Goal: Task Accomplishment & Management: Use online tool/utility

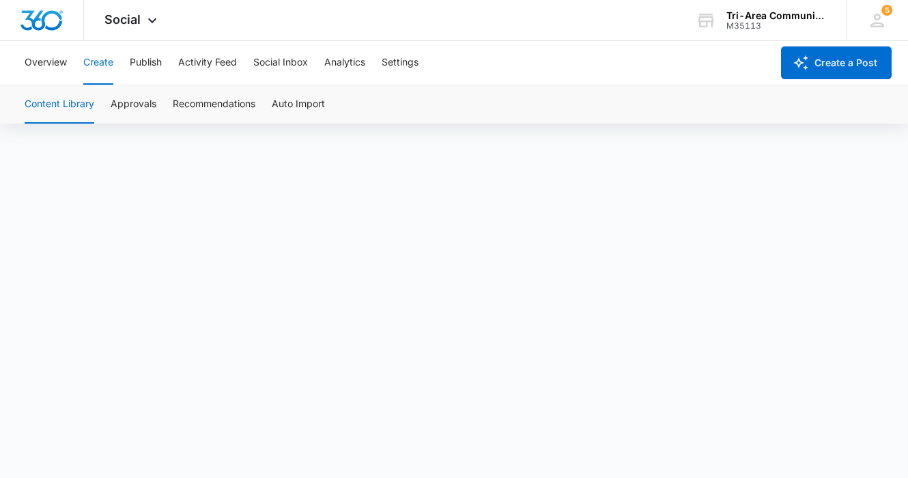
scroll to position [10, 0]
click at [628, 40] on div "Social Apps Reputation Websites Forms CRM Email Social POS Content Ads Intellig…" at bounding box center [454, 20] width 908 height 41
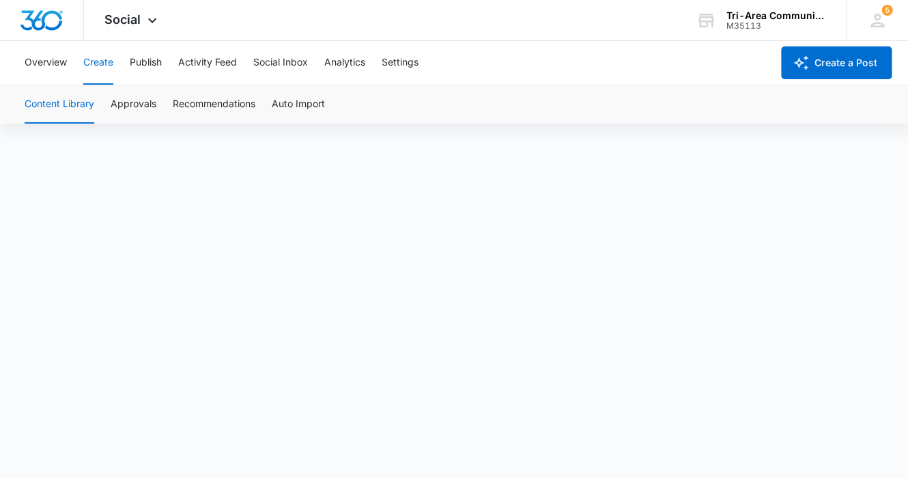
click at [628, 40] on div "Social Apps Reputation Websites Forms CRM Email Social POS Content Ads Intellig…" at bounding box center [454, 20] width 908 height 41
click at [150, 58] on button "Publish" at bounding box center [146, 63] width 32 height 44
click at [614, 76] on div "Overview Create Publish Activity Feed Social Inbox Analytics Settings" at bounding box center [393, 63] width 755 height 44
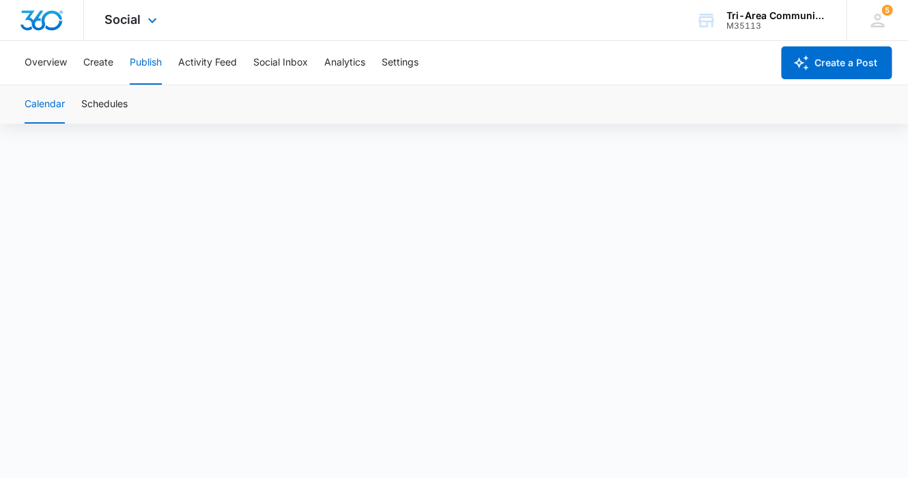
click at [139, 9] on div "Social Apps Reputation Websites Forms CRM Email Social POS Content Ads Intellig…" at bounding box center [132, 20] width 97 height 40
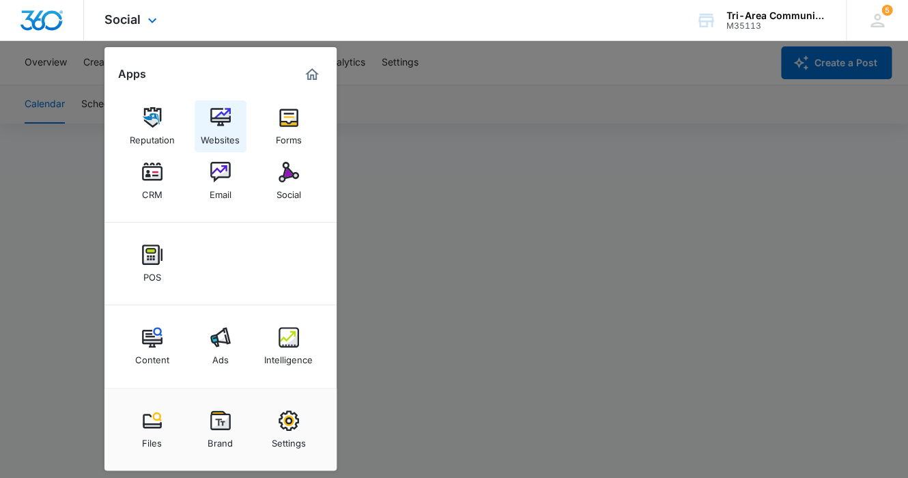
click at [221, 116] on img at bounding box center [220, 117] width 20 height 20
